Goal: Transaction & Acquisition: Book appointment/travel/reservation

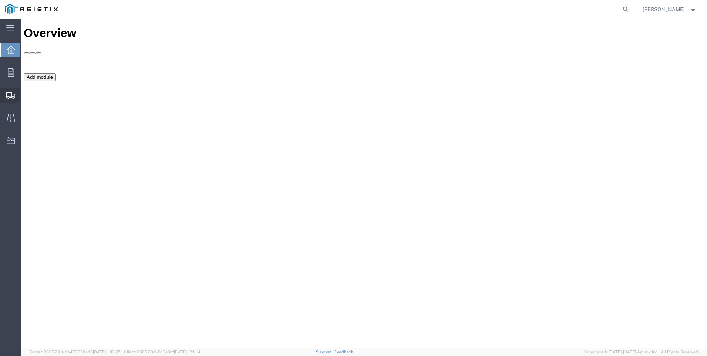
click at [0, 0] on span "Create Shipment" at bounding box center [0, 0] width 0 height 0
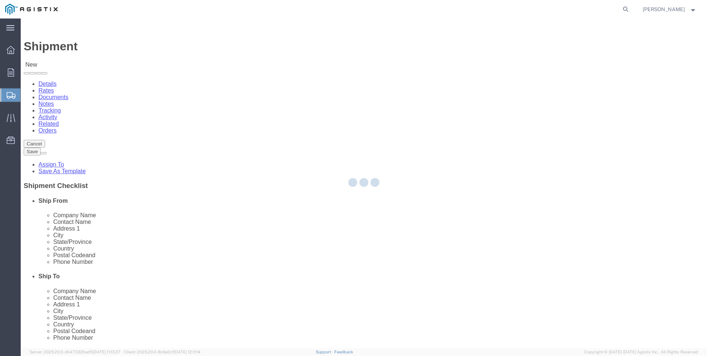
select select
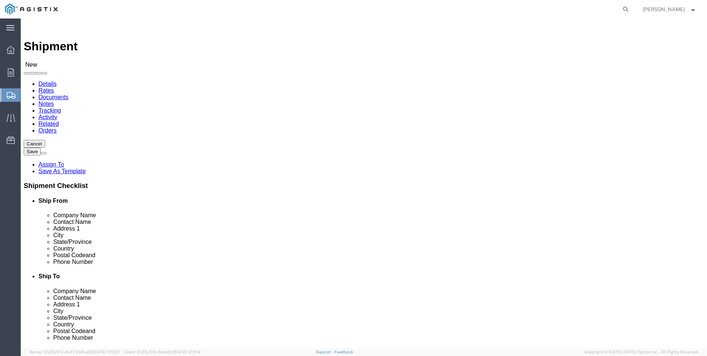
click select "Select MRC Global ([PERSON_NAME] Corp) PG&E"
select select "9596"
click select "Select MRC Global ([PERSON_NAME] Corp) PG&E"
select select
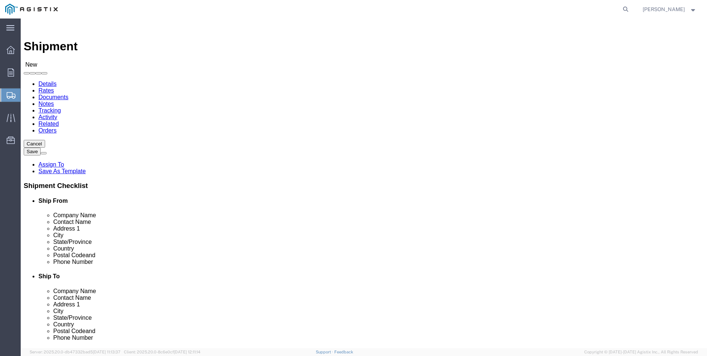
click select "Select"
select select "23082"
click select "Select All Others [GEOGRAPHIC_DATA] [GEOGRAPHIC_DATA] [GEOGRAPHIC_DATA] [GEOGRA…"
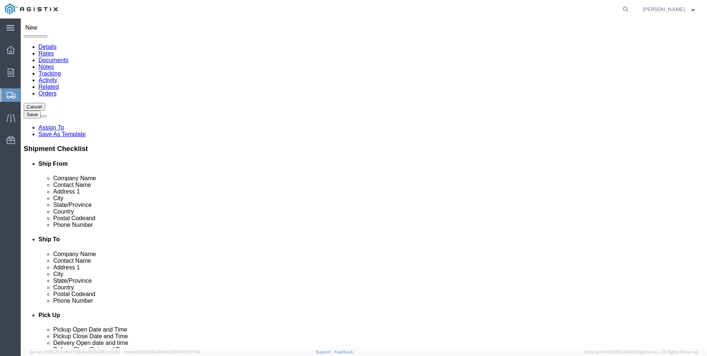
select select "MYPROFILE"
select select "CA"
click input "text"
click input "stockton"
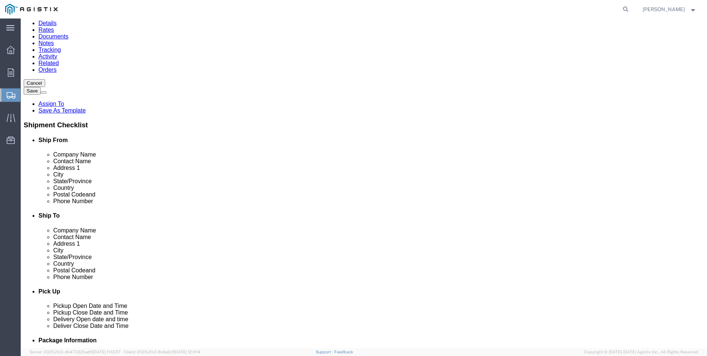
scroll to position [74, 0]
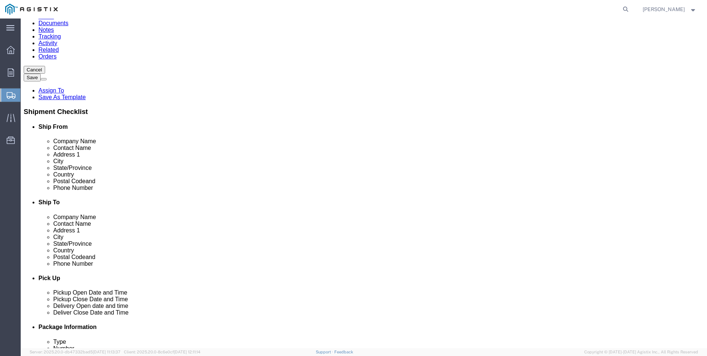
click input "stockton"
type input "stockton"
click p "- PG&E - (Shipping Receiving) [STREET_ADDRESS][PERSON_NAME]"
select select "CA"
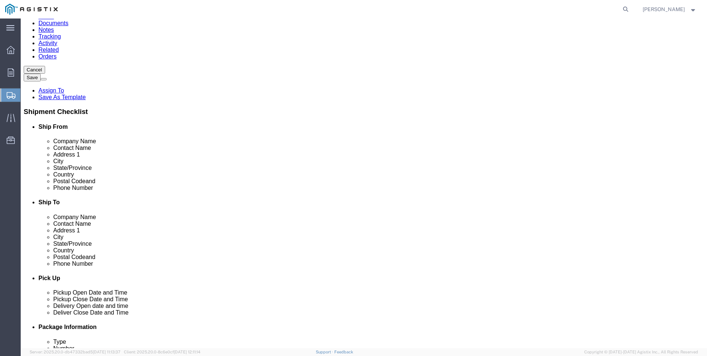
type input "Stockton"
click input "text"
type input "S"
click input "text"
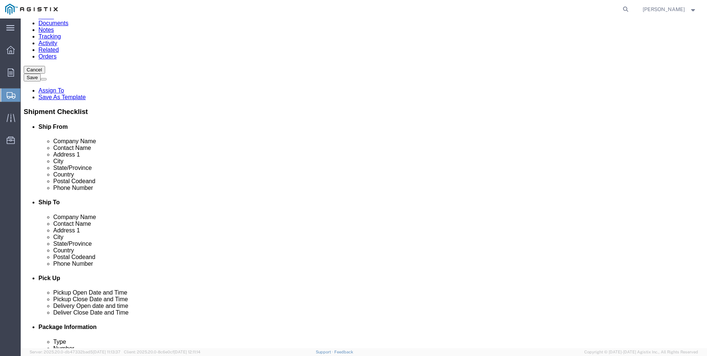
click input "[PERSON_NAME]"
type input "l"
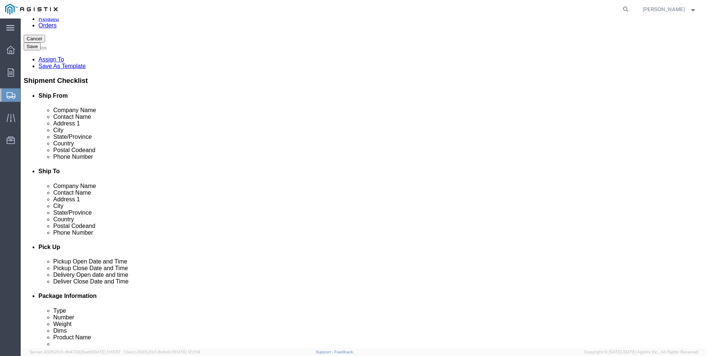
scroll to position [74, 0]
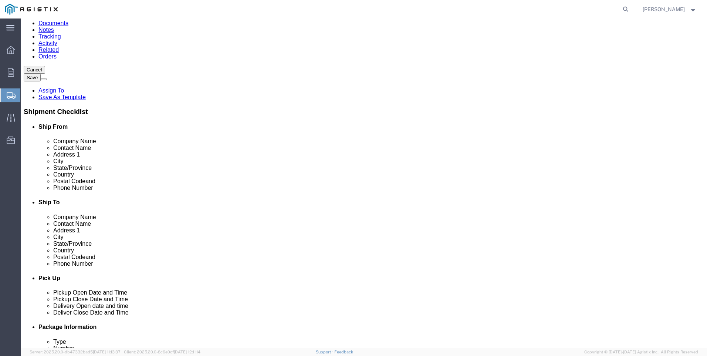
type input "[PERSON_NAME]"
click input "text"
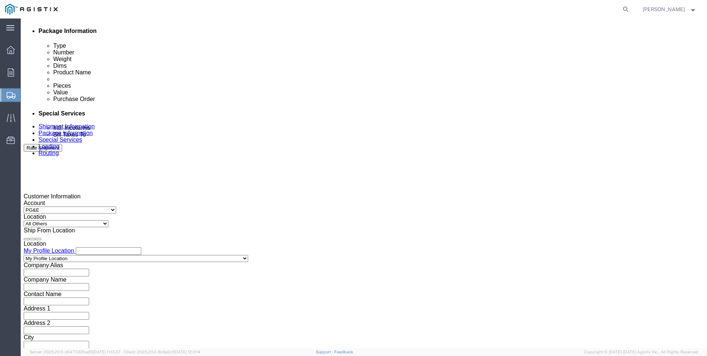
scroll to position [407, 0]
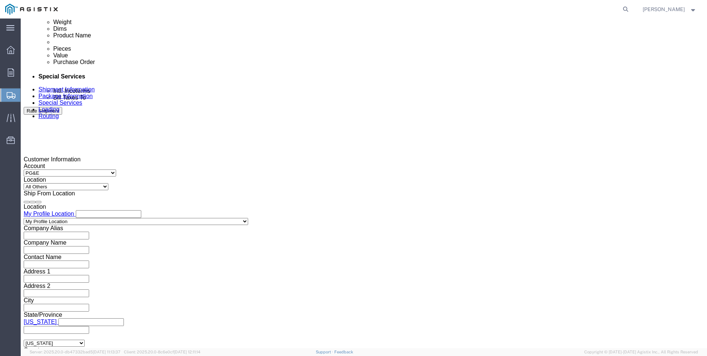
type input "[PHONE_NUMBER]"
click div "[DATE] 7:00 AM"
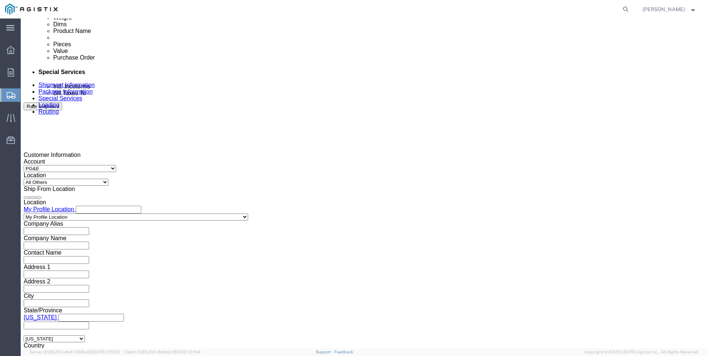
click div "[DATE] 8:00 AM"
type input "4:00 pm"
click div "Shipping Mode (Optional)"
click div
click input "9:00 AM"
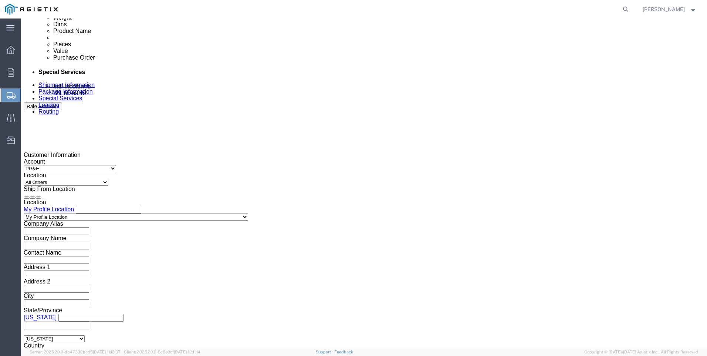
type input "8:00 AM"
click button "Apply"
click div
type input "3:00 pm"
click div "Delivery by Date Delivery Start Date Delivery Start Time Deliver Open Date and …"
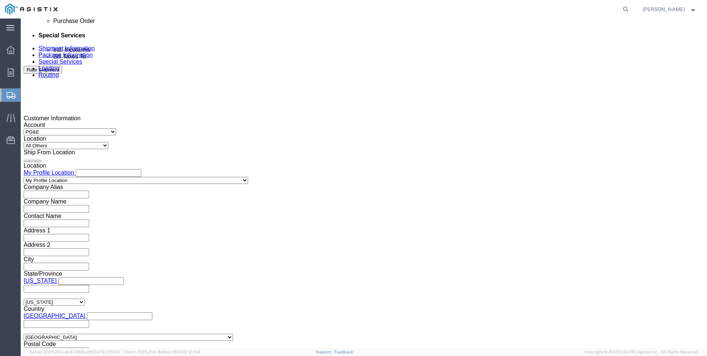
scroll to position [448, 0]
click input "text"
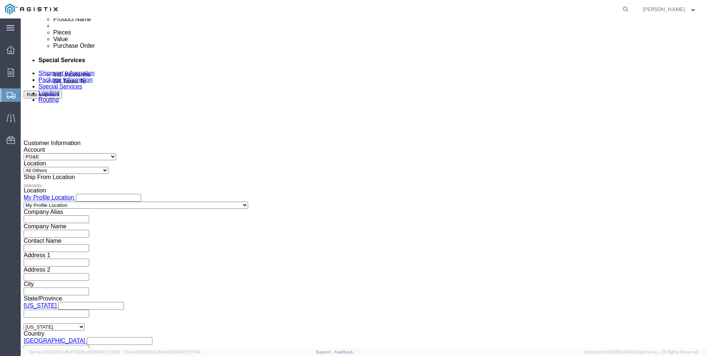
scroll to position [523, 0]
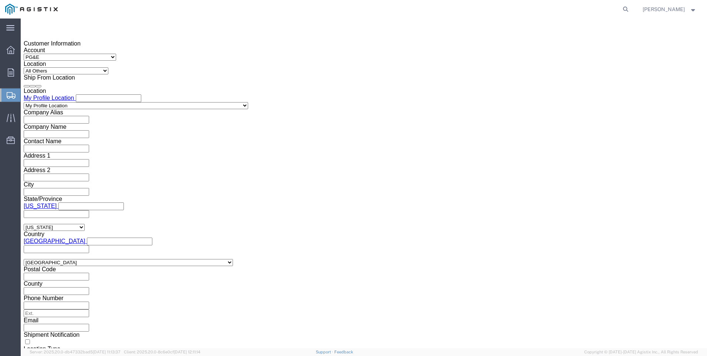
type input "3501423458"
click select "Select Air Less than Truckload Multi-Leg Ocean Freight Rail Small Parcel Truckl…"
select select "LTL"
click select "Select Air Less than Truckload Multi-Leg Ocean Freight Rail Small Parcel Truckl…"
click button "Continue"
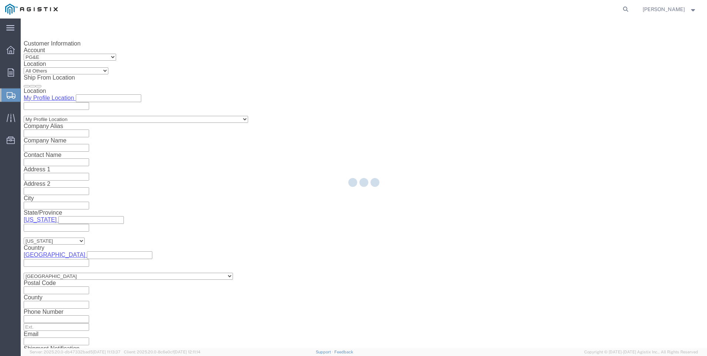
select select "21483"
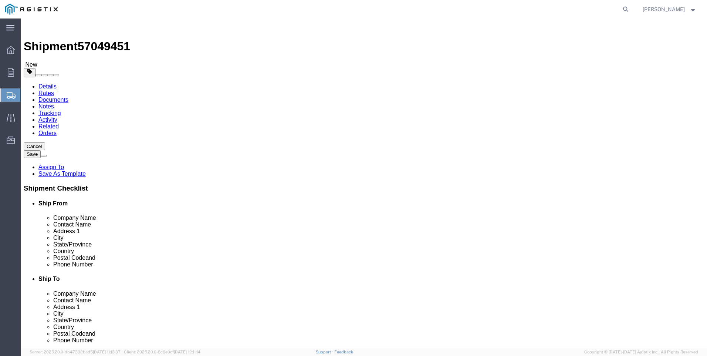
click select "Select Bulk Bundle(s) Cardboard Box(es) Carton(s) Crate(s) Drum(s) (Fiberboard)…"
select select "PSNS"
click select "Select Bulk Bundle(s) Cardboard Box(es) Carton(s) Crate(s) Drum(s) (Fiberboard)…"
click input "text"
type input "48"
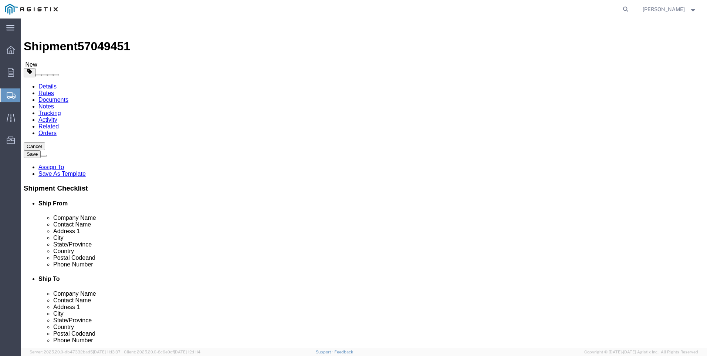
type input "45"
type input "36"
click input "0.00"
type input "0"
type input "370"
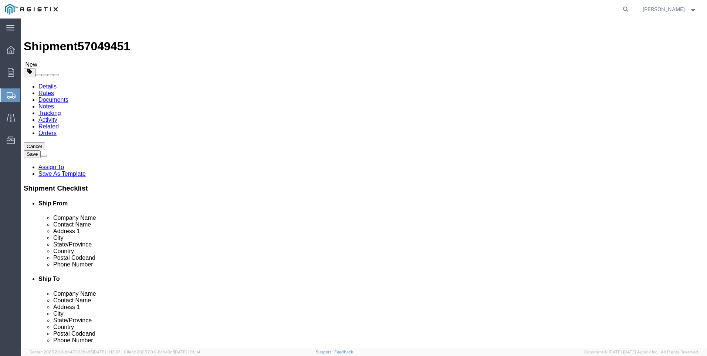
click link "Add Content"
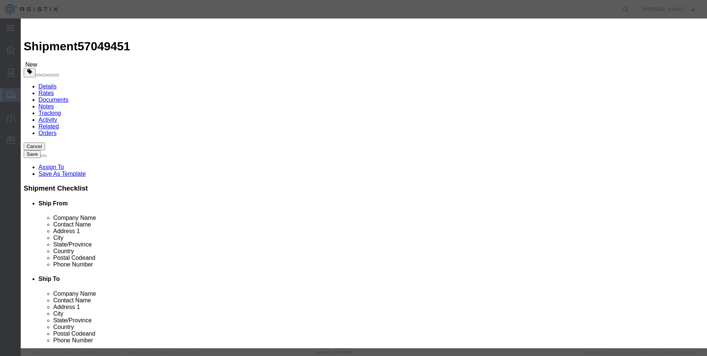
click input "text"
type input "carbon steel fittings"
type input "1200"
click input "0"
type input "15"
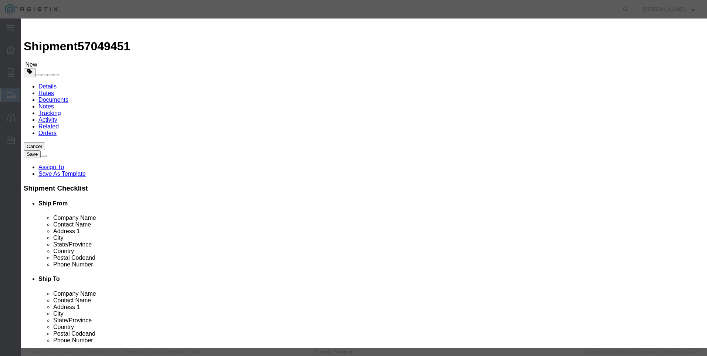
click input "18000"
type input "1200"
click select "Select 50 55 60 65 70 85 92.5 100 125 175 250 300 400"
select select "60"
click select "Select 50 55 60 65 70 85 92.5 100 125 175 250 300 400"
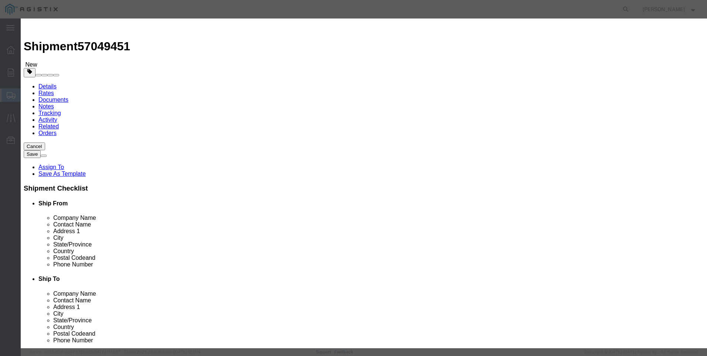
click button "Save & Close"
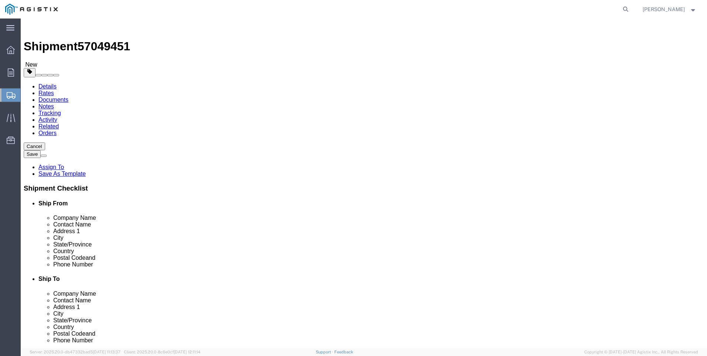
click span "Deliver Close Date and Time"
click h4 "Pick Up"
click span "Deliver Close Date and Time"
drag, startPoint x: 571, startPoint y: 182, endPoint x: 374, endPoint y: 279, distance: 219.2
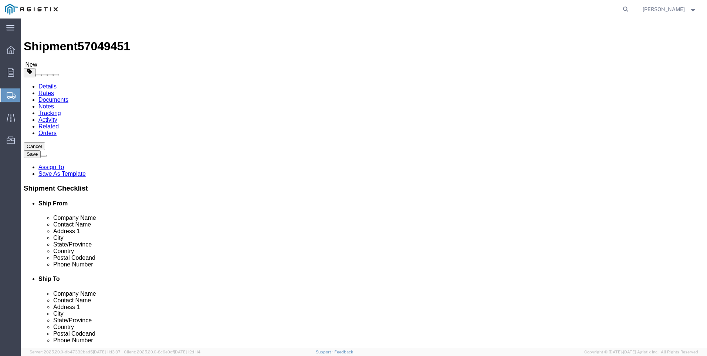
click div "Previous Continue"
click link "Details"
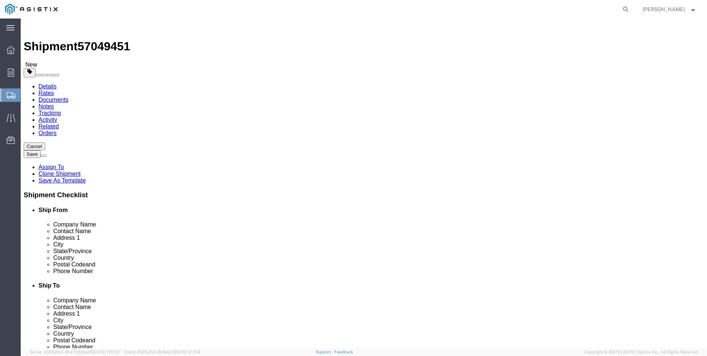
select select "MYPROFILE"
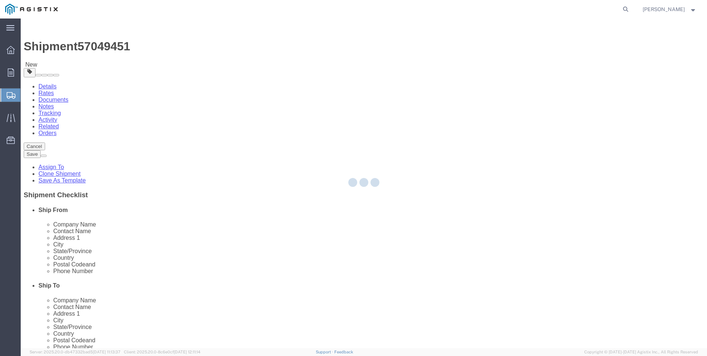
select select "CA"
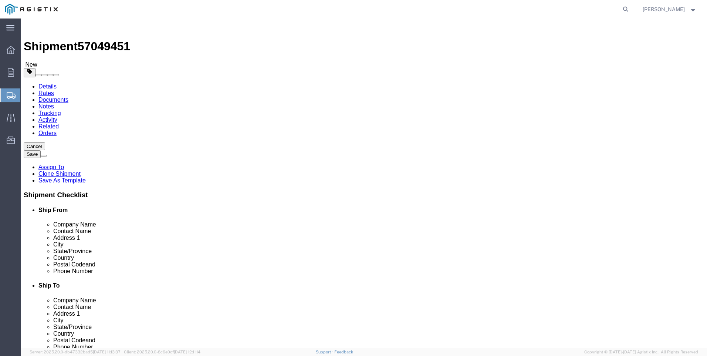
click label "Address 2"
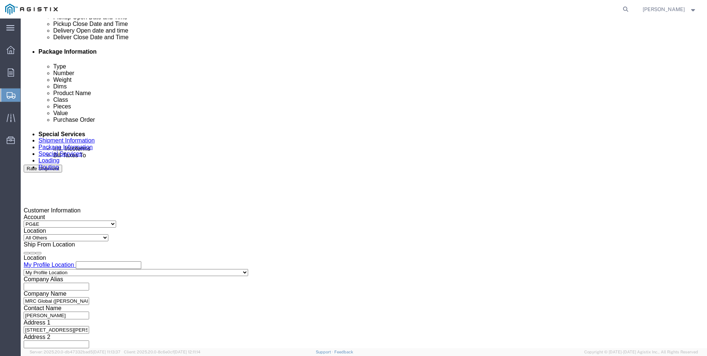
scroll to position [370, 0]
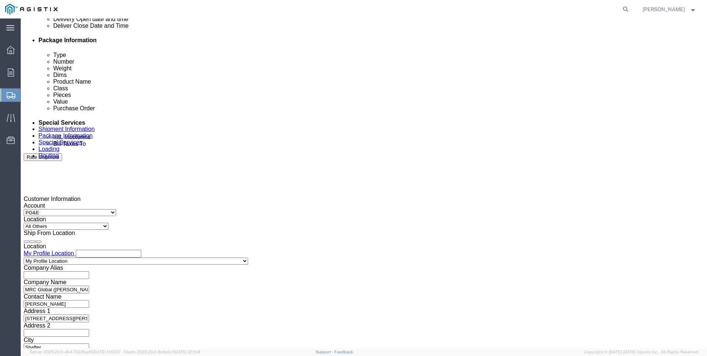
click div
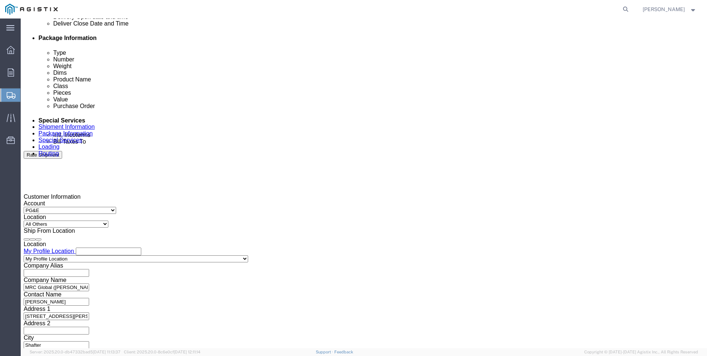
type input "3:00 pm"
click button "Apply"
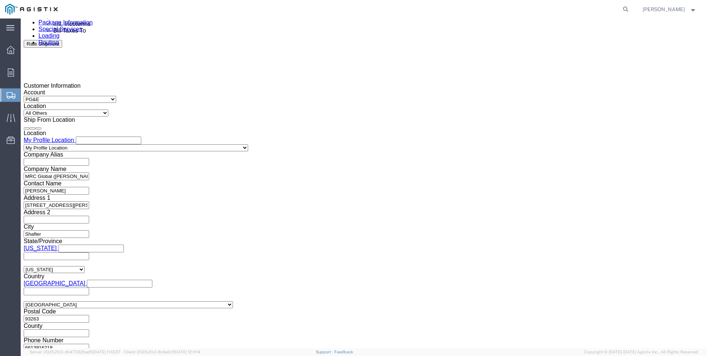
scroll to position [483, 0]
click button "Continue"
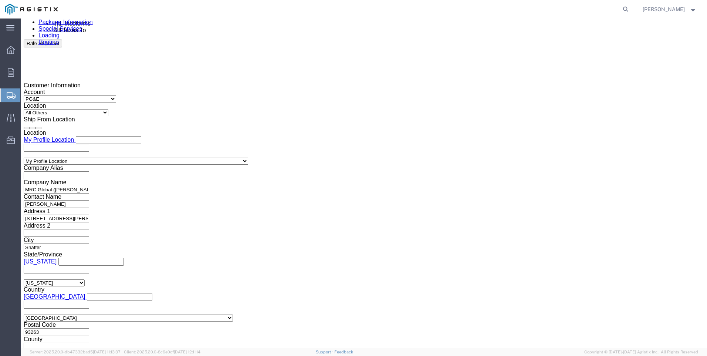
scroll to position [0, 0]
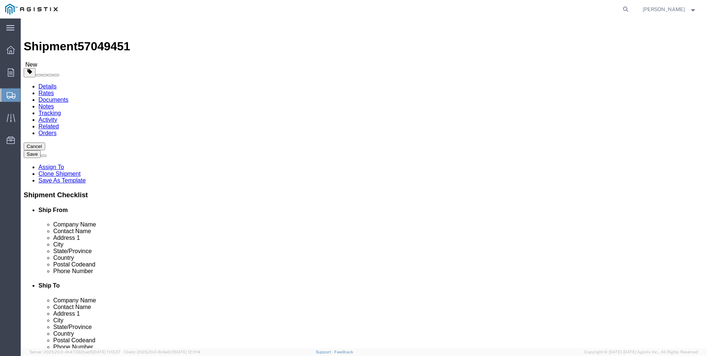
click button "Continue"
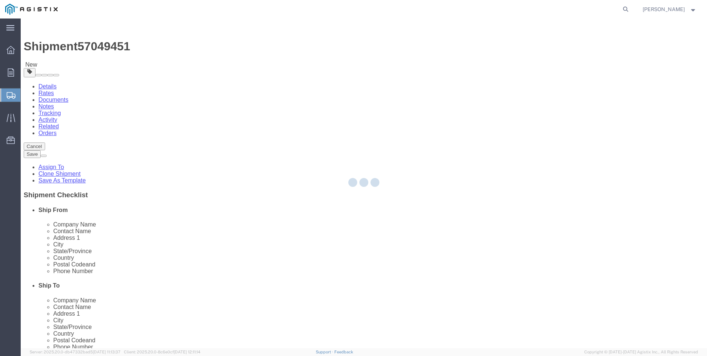
select select
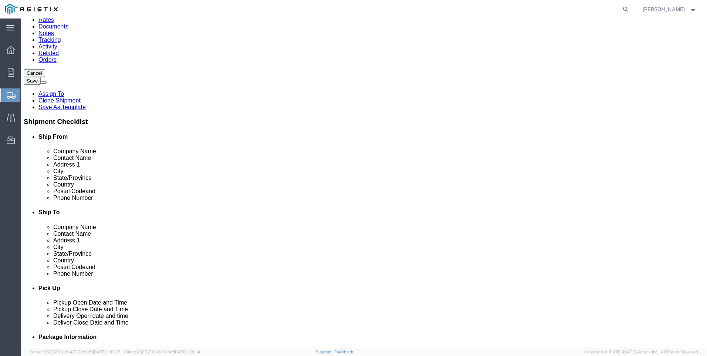
scroll to position [74, 0]
click button "Rate Shipment"
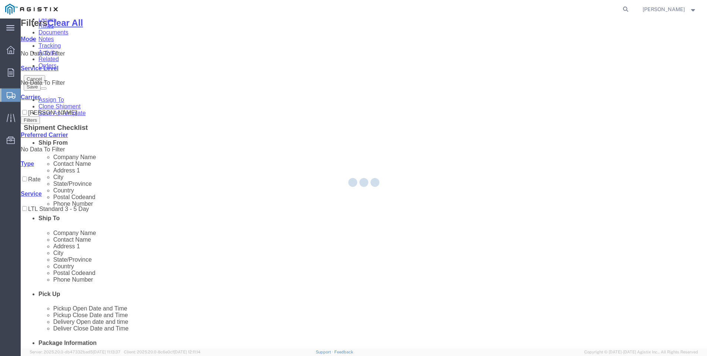
scroll to position [0, 0]
